Goal: Browse casually

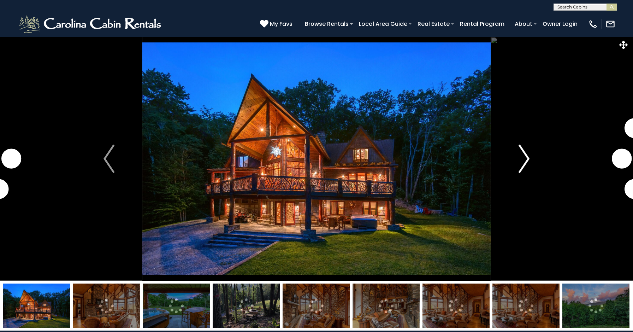
click at [523, 157] on img "Next" at bounding box center [523, 158] width 11 height 28
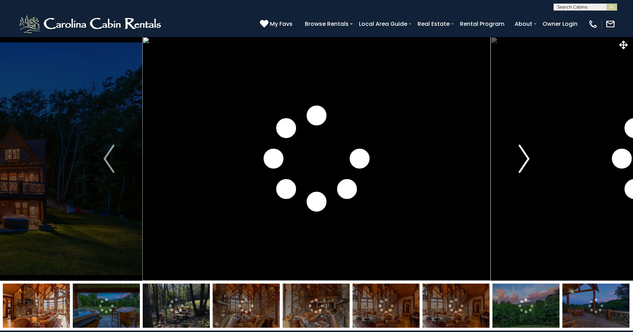
click at [523, 158] on img "Next" at bounding box center [523, 158] width 11 height 28
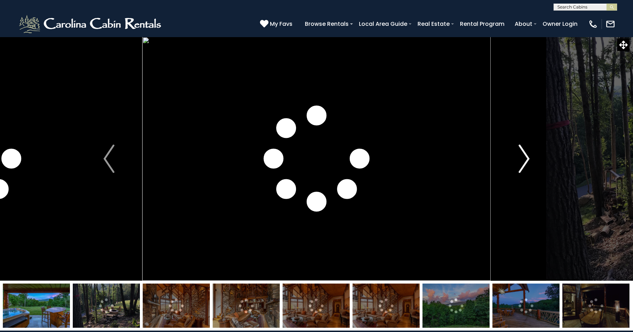
click at [523, 158] on img "Next" at bounding box center [523, 158] width 11 height 28
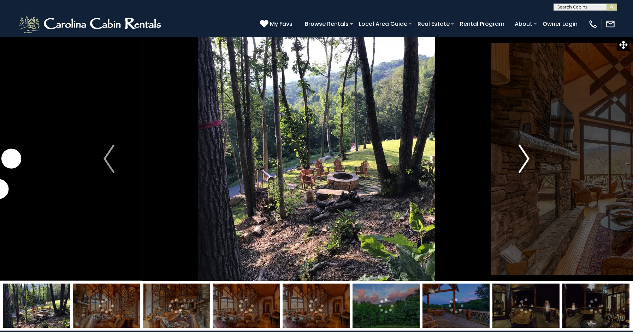
click at [523, 158] on img "Next" at bounding box center [523, 158] width 11 height 28
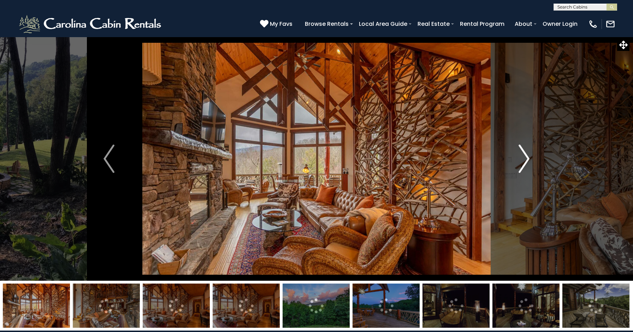
click at [523, 158] on img "Next" at bounding box center [523, 158] width 11 height 28
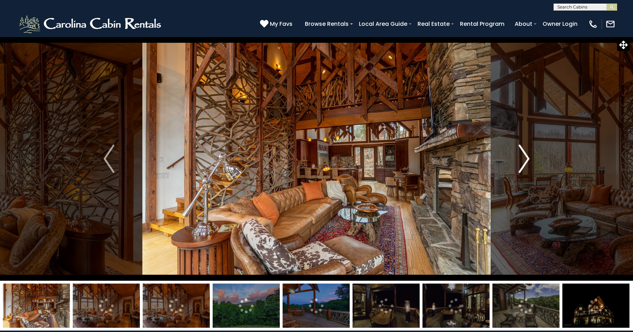
click at [523, 158] on img "Next" at bounding box center [523, 158] width 11 height 28
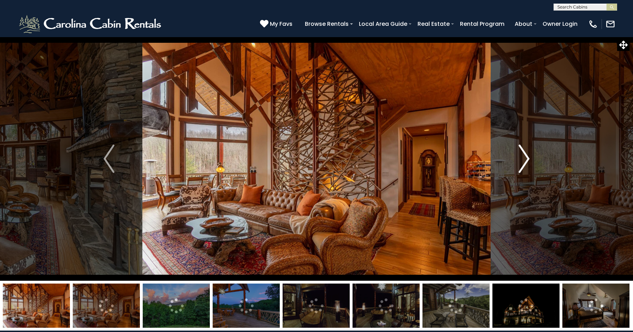
click at [523, 158] on img "Next" at bounding box center [523, 158] width 11 height 28
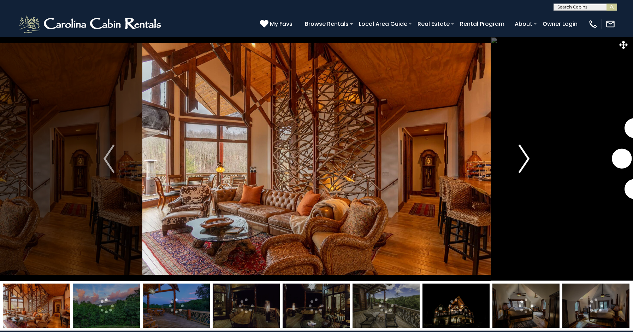
click at [523, 158] on img "Next" at bounding box center [523, 158] width 11 height 28
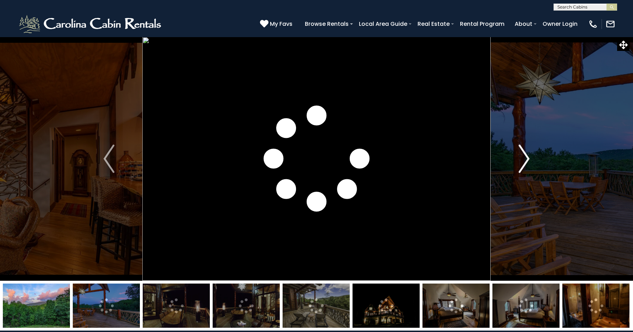
click at [523, 158] on img "Next" at bounding box center [523, 158] width 11 height 28
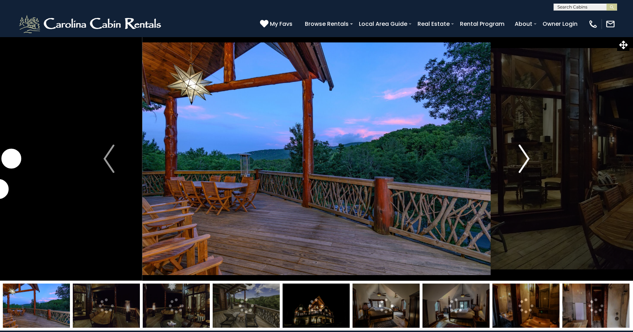
click at [523, 158] on img "Next" at bounding box center [523, 158] width 11 height 28
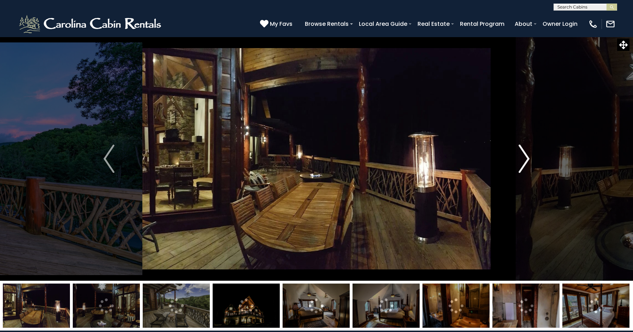
click at [523, 158] on img "Next" at bounding box center [523, 158] width 11 height 28
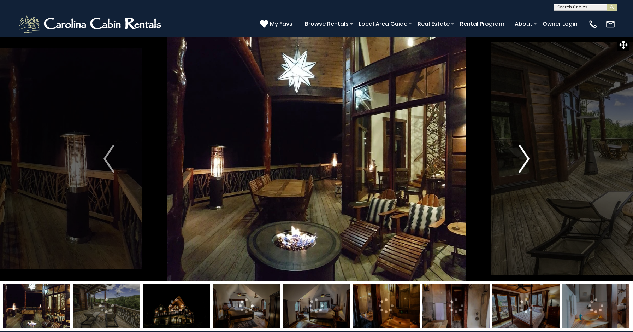
click at [523, 158] on img "Next" at bounding box center [523, 158] width 11 height 28
